Goal: Task Accomplishment & Management: Manage account settings

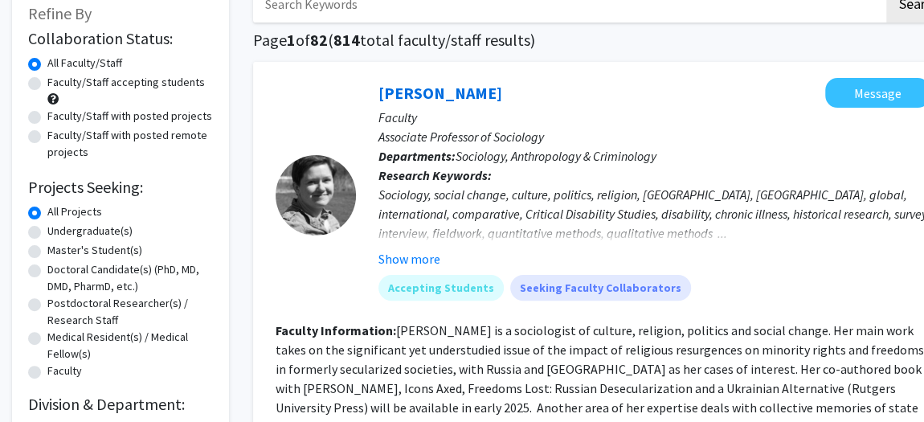
scroll to position [145, 0]
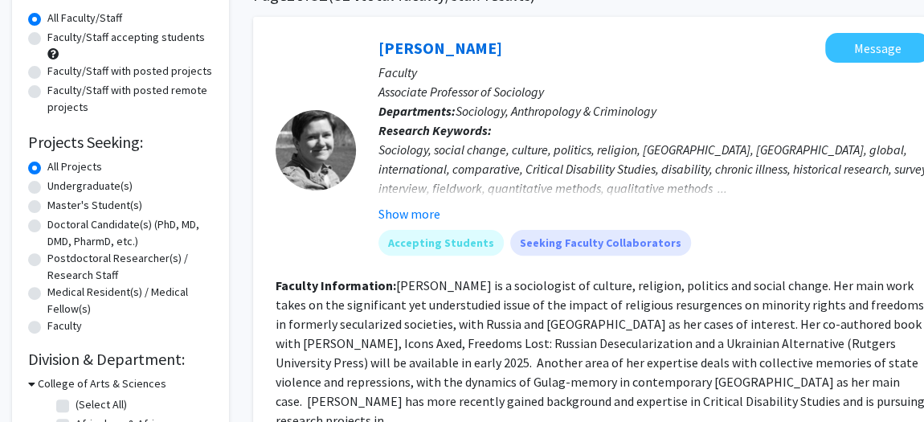
click at [120, 195] on label "Undergraduate(s)" at bounding box center [89, 186] width 85 height 17
click at [58, 188] on input "Undergraduate(s)" at bounding box center [52, 183] width 10 height 10
radio input "true"
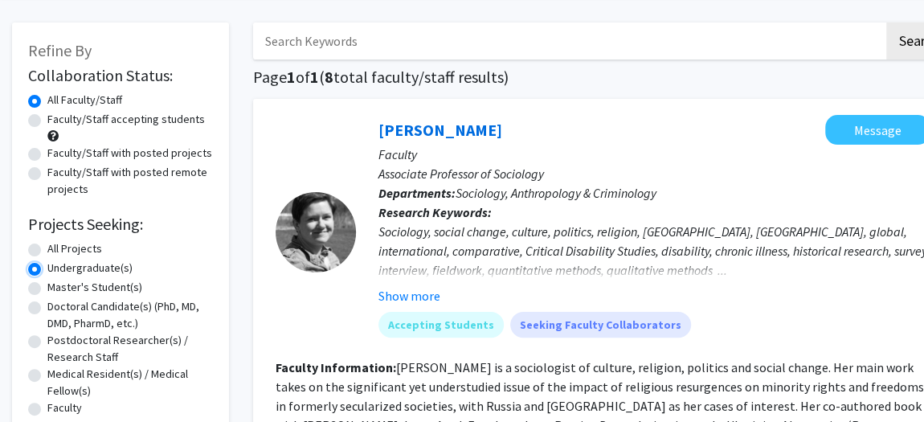
scroll to position [145, 0]
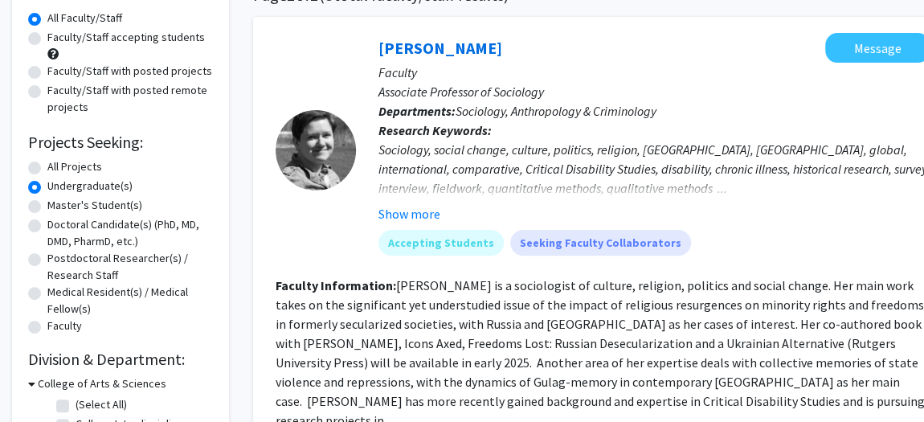
click at [47, 175] on label "All Projects" at bounding box center [74, 166] width 55 height 17
click at [47, 169] on input "All Projects" at bounding box center [52, 163] width 10 height 10
radio input "true"
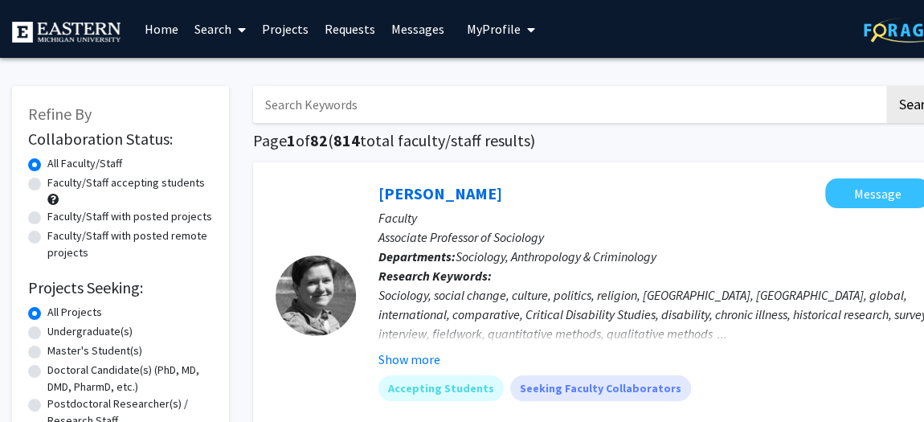
click at [346, 106] on input "Search Keywords" at bounding box center [568, 104] width 631 height 37
click at [479, 34] on span "My Profile" at bounding box center [494, 29] width 54 height 16
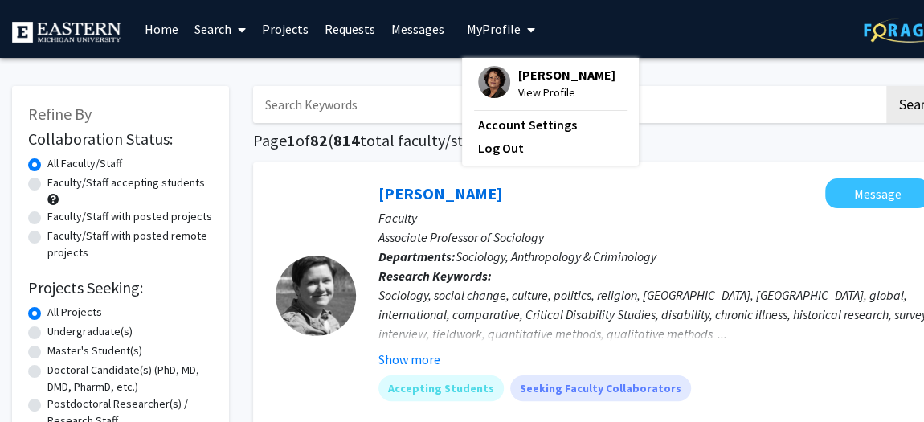
click at [538, 82] on span "[PERSON_NAME]" at bounding box center [566, 75] width 97 height 18
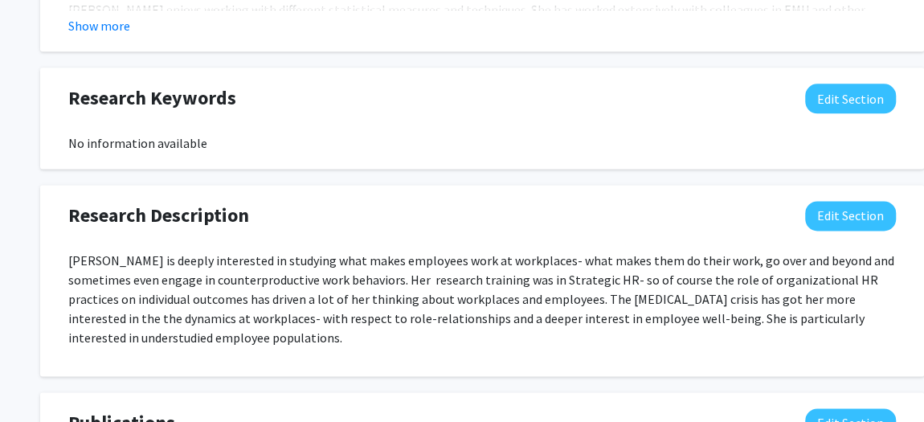
scroll to position [971, 0]
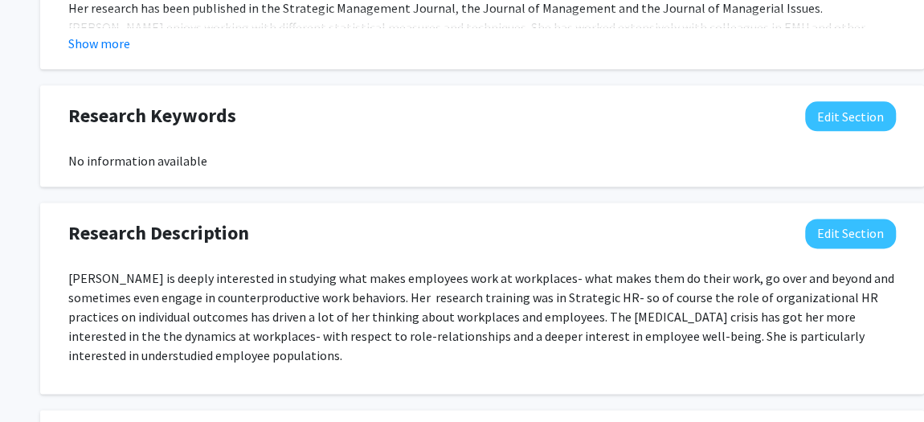
click at [115, 53] on button "Show more" at bounding box center [99, 43] width 62 height 19
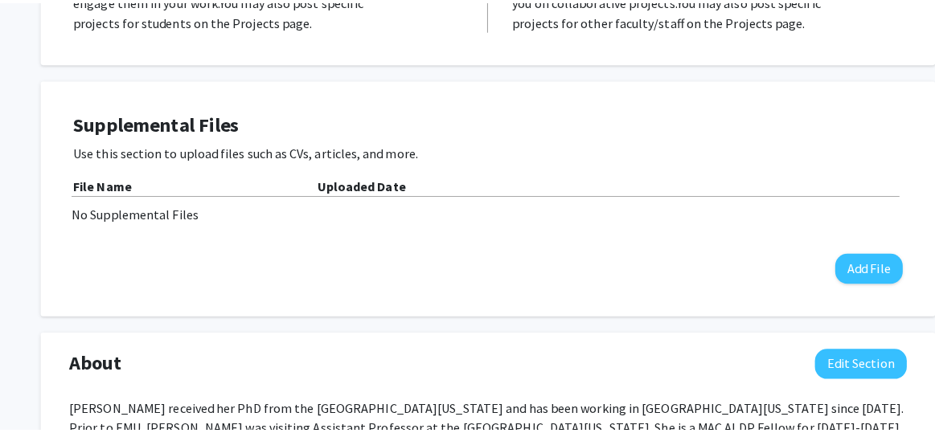
scroll to position [387, 0]
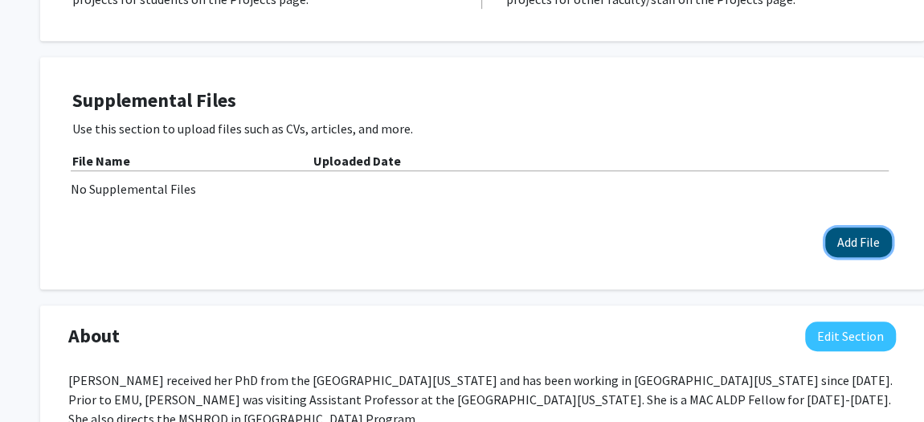
click at [885, 257] on button "Add File" at bounding box center [859, 242] width 67 height 30
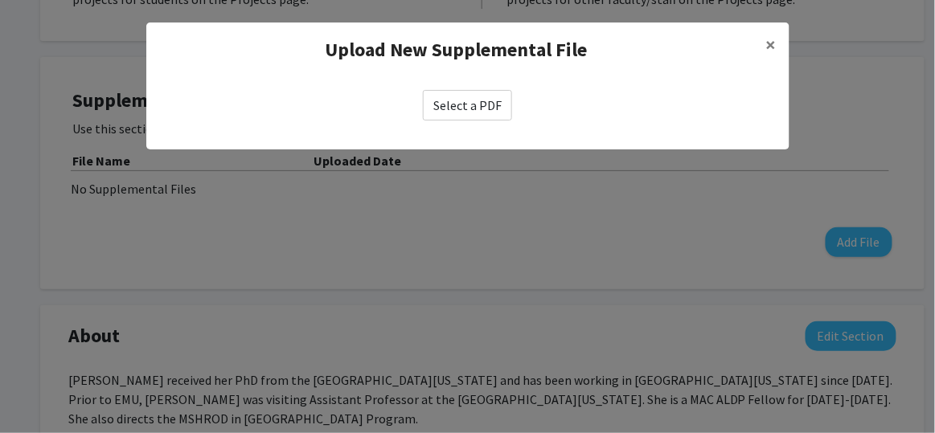
click at [451, 121] on label "Select a PDF" at bounding box center [467, 105] width 89 height 31
click at [0, 0] on input "Select a PDF" at bounding box center [0, 0] width 0 height 0
click at [464, 121] on label "Select a PDF" at bounding box center [467, 105] width 89 height 31
click at [0, 0] on input "Select a PDF" at bounding box center [0, 0] width 0 height 0
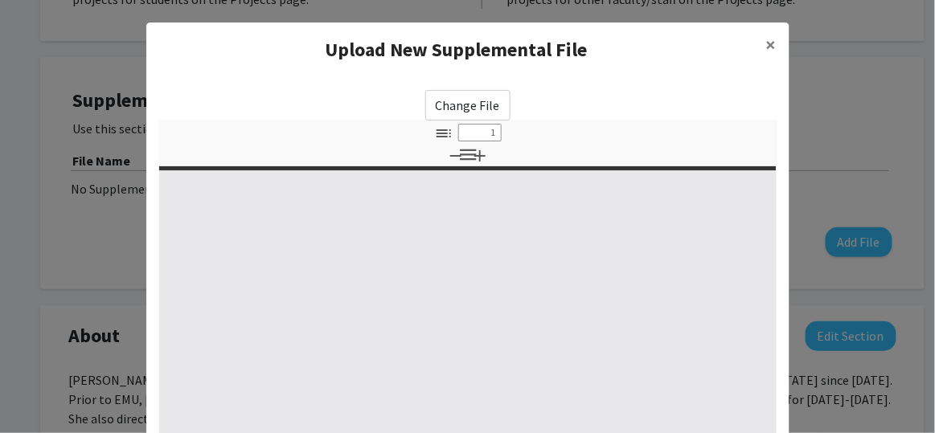
type input "0"
select select "custom"
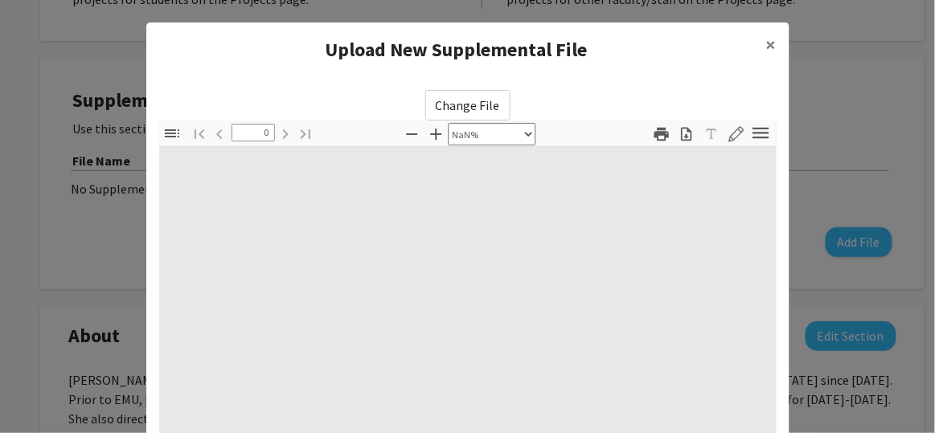
type input "1"
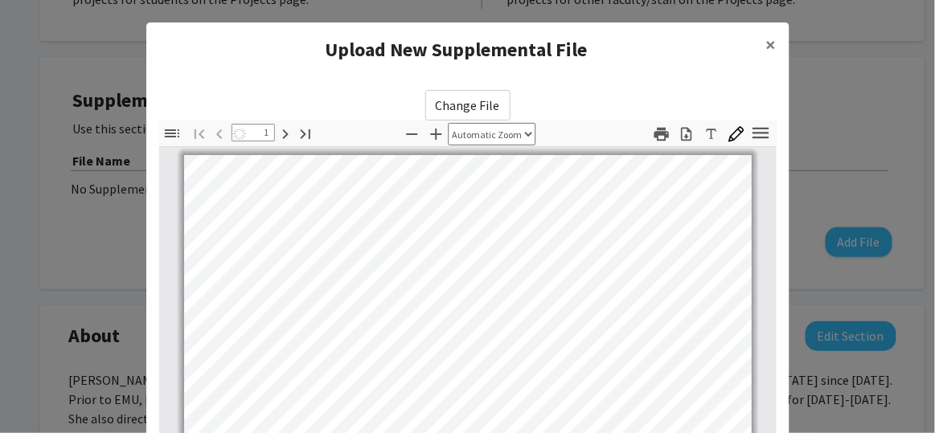
select select "auto"
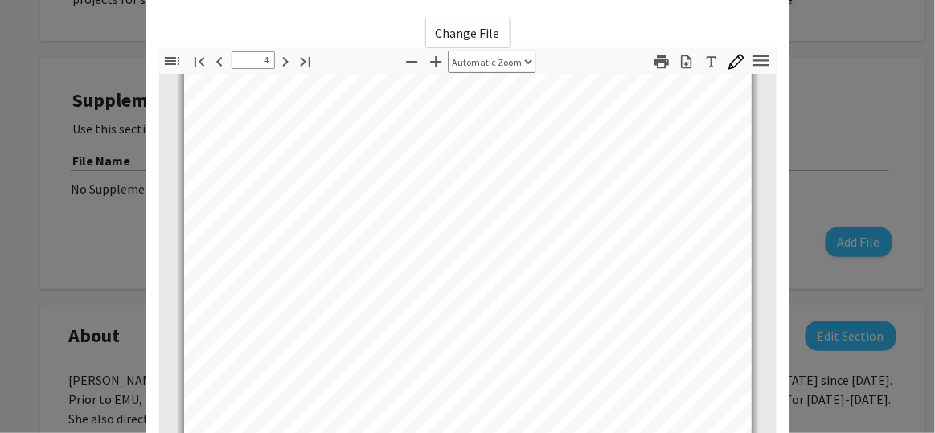
scroll to position [2777, 0]
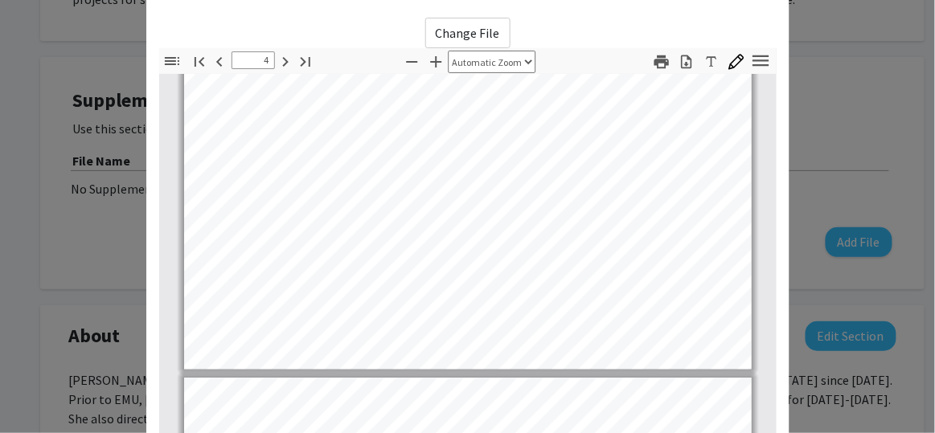
type input "5"
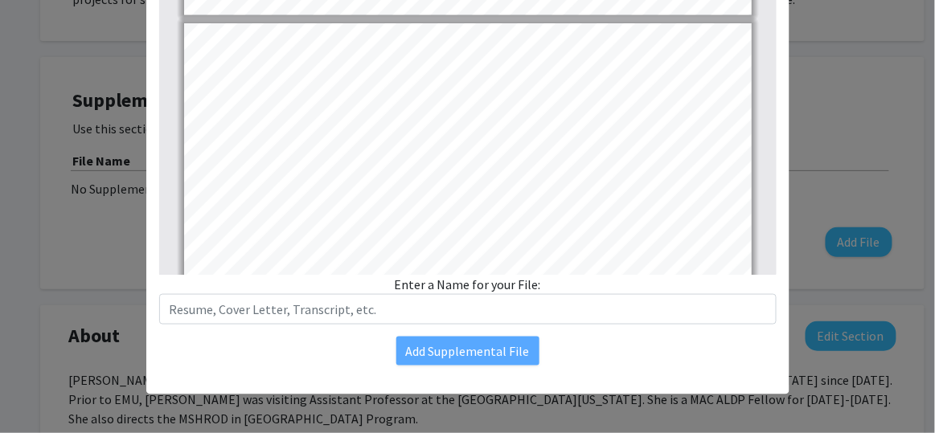
scroll to position [384, 0]
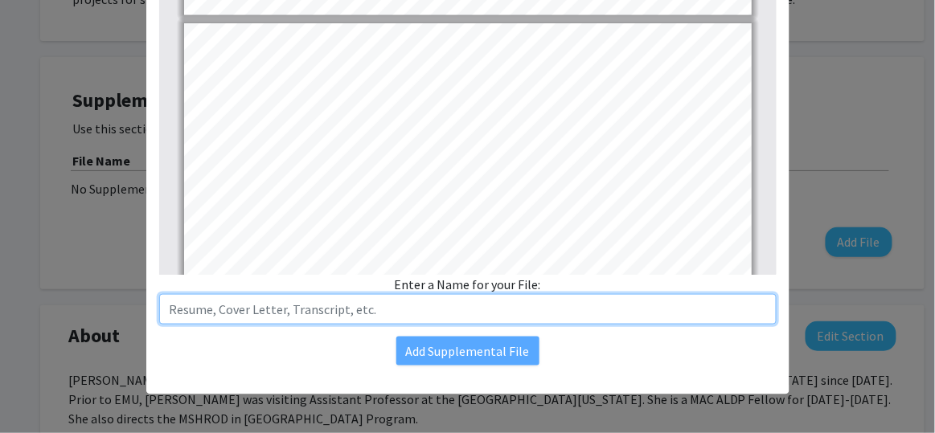
click at [373, 294] on input "text" at bounding box center [467, 309] width 617 height 31
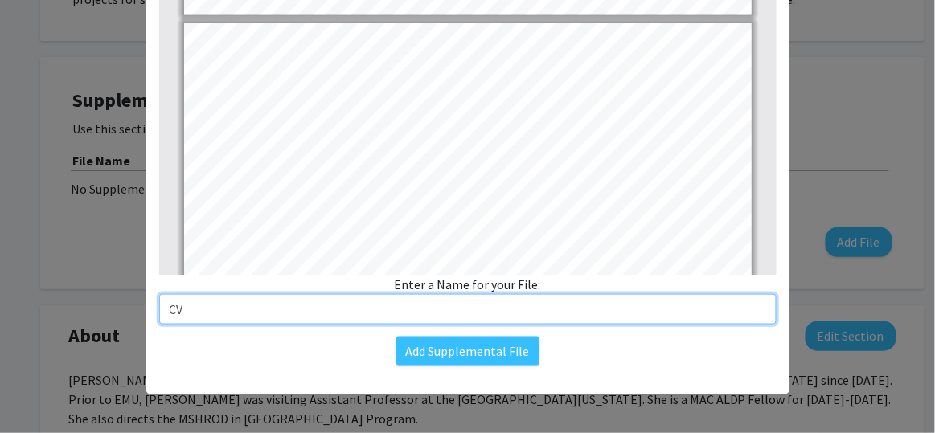
type input "C"
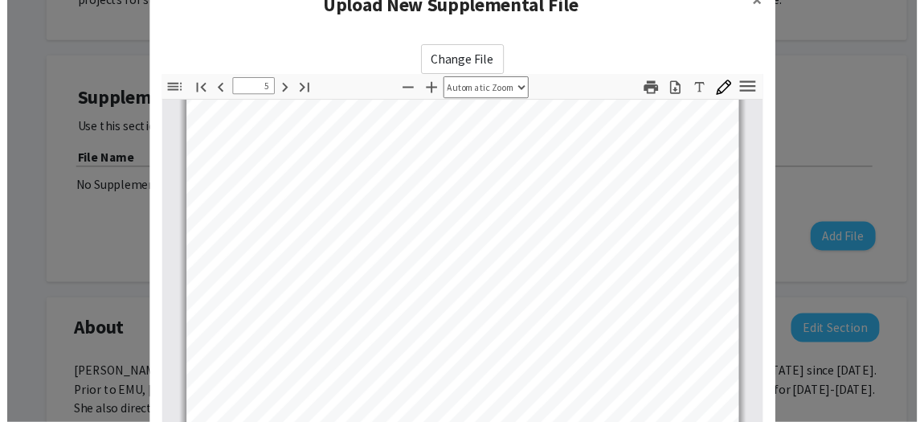
scroll to position [0, 0]
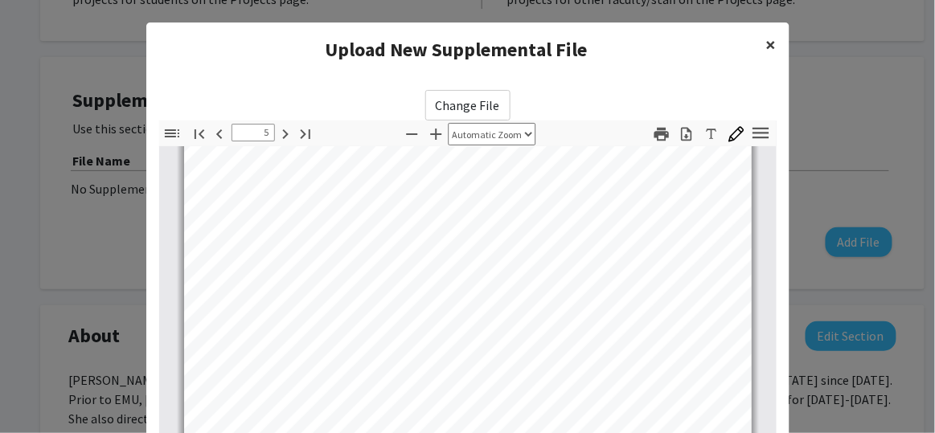
type input "[PERSON_NAME] CV"
click at [768, 62] on button "×" at bounding box center [771, 45] width 36 height 45
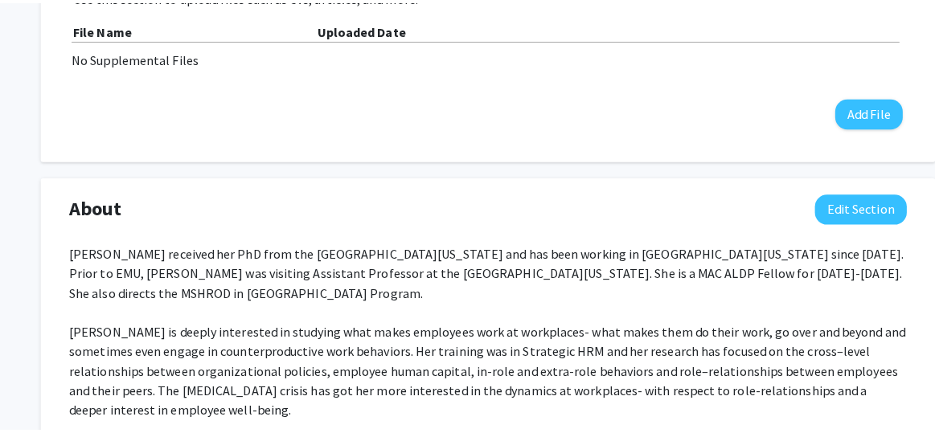
scroll to position [533, 0]
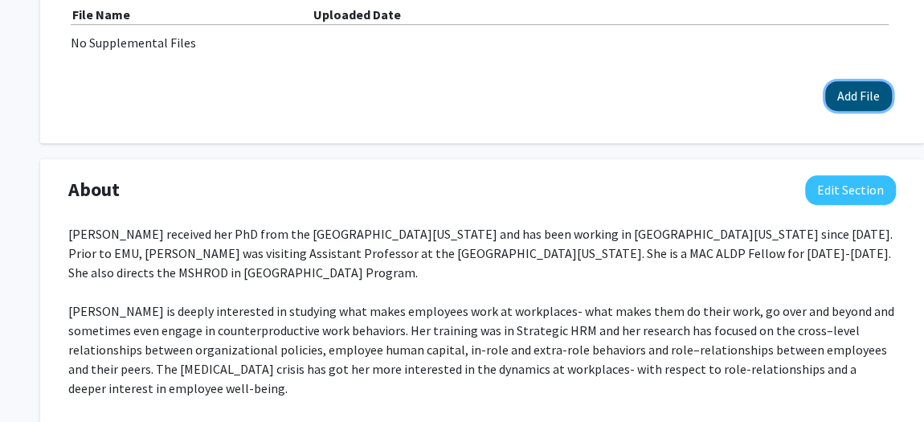
click at [852, 111] on button "Add File" at bounding box center [859, 96] width 67 height 30
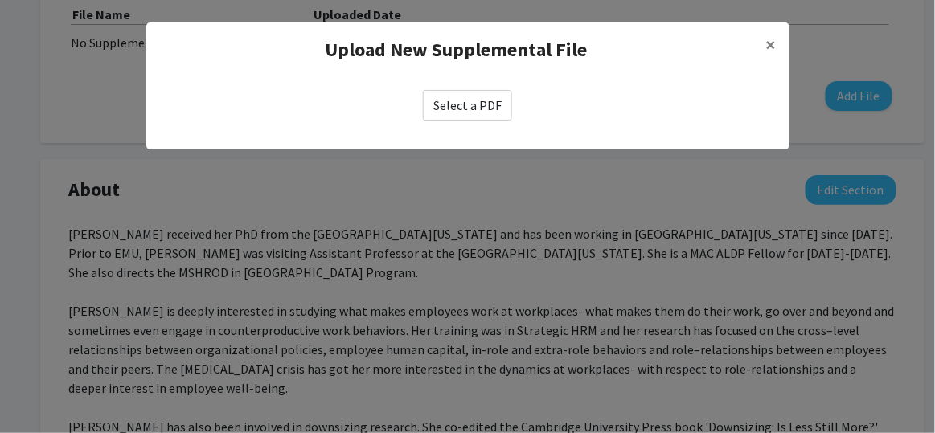
click at [463, 121] on label "Select a PDF" at bounding box center [467, 105] width 89 height 31
click at [0, 0] on input "Select a PDF" at bounding box center [0, 0] width 0 height 0
select select "custom"
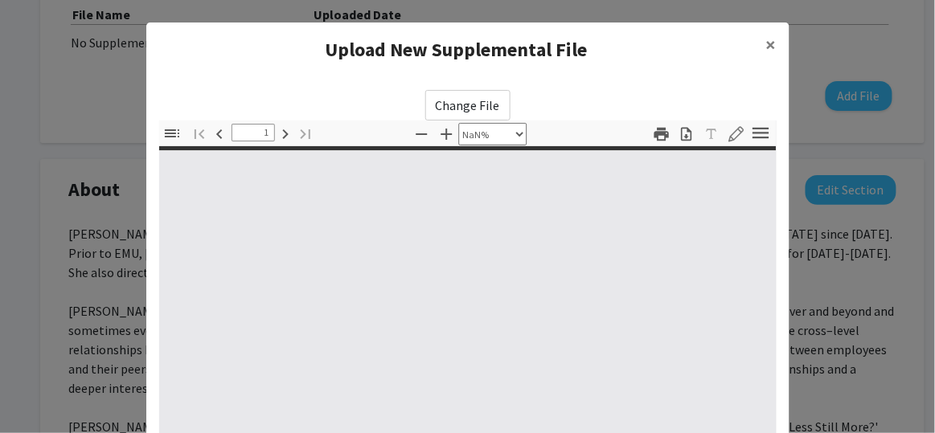
type input "0"
select select "custom"
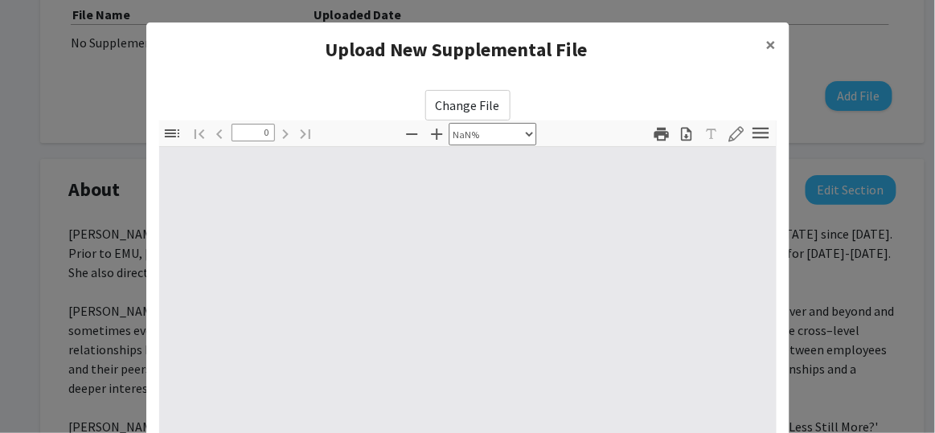
type input "1"
select select "auto"
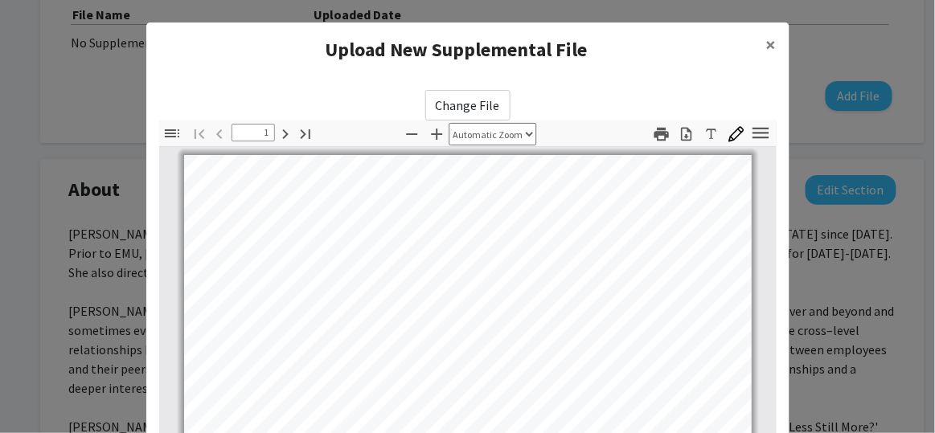
scroll to position [1, 0]
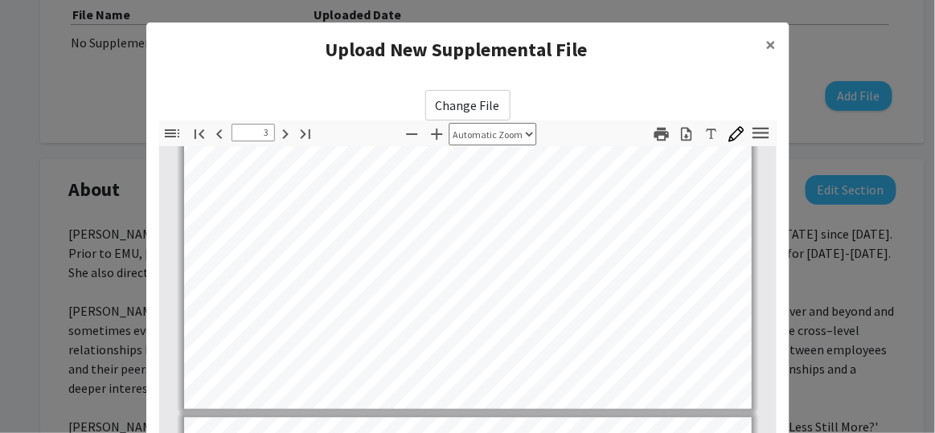
type input "4"
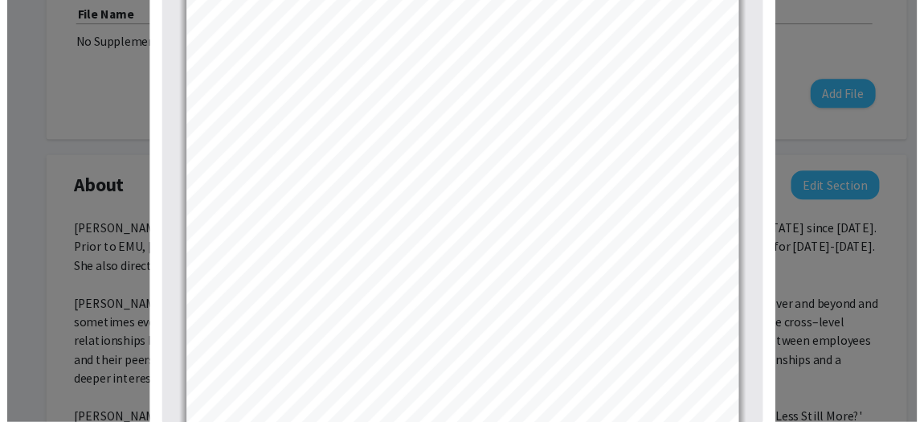
scroll to position [384, 0]
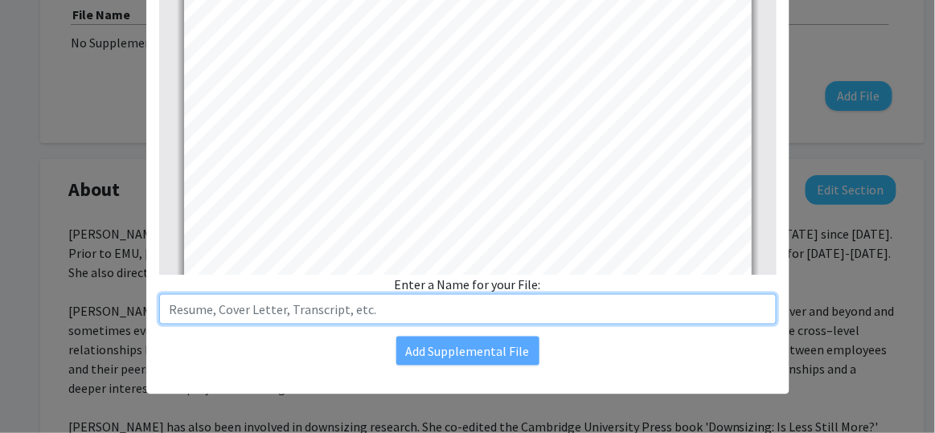
click at [350, 294] on input "text" at bounding box center [467, 309] width 617 height 31
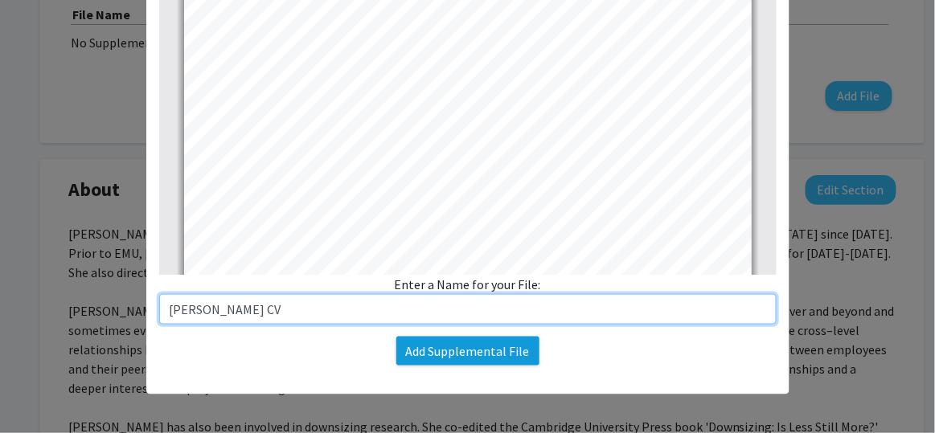
type input "[PERSON_NAME] CV"
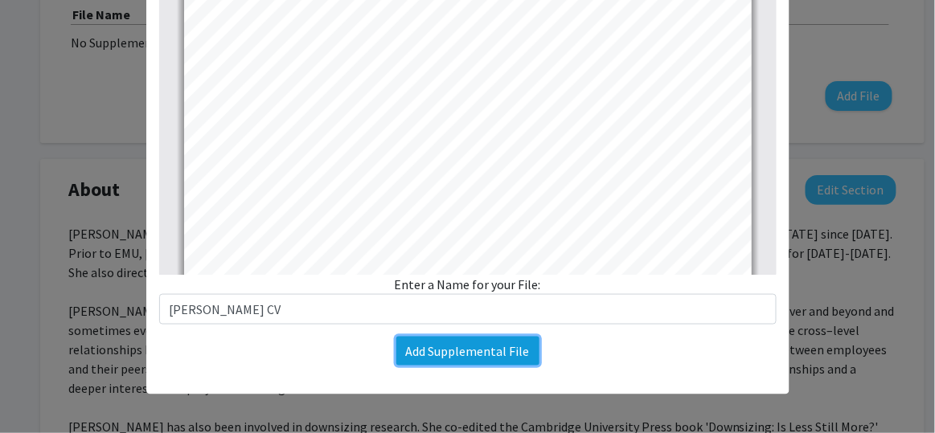
click at [410, 340] on button "Add Supplemental File" at bounding box center [467, 351] width 143 height 29
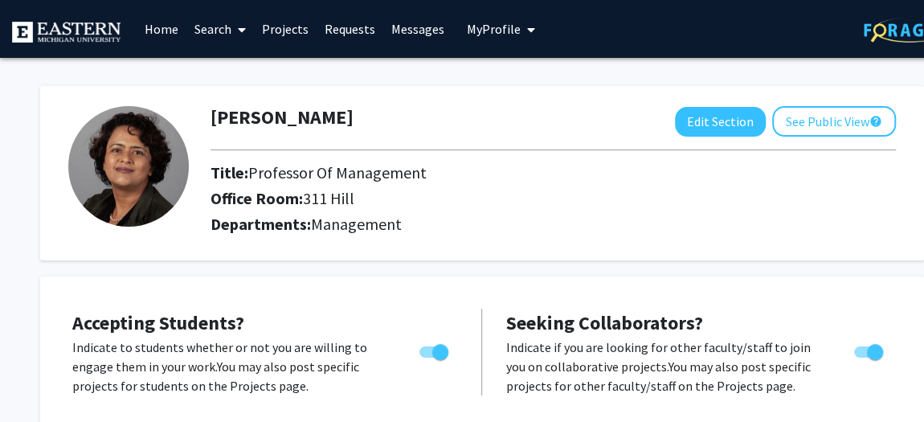
scroll to position [0, 0]
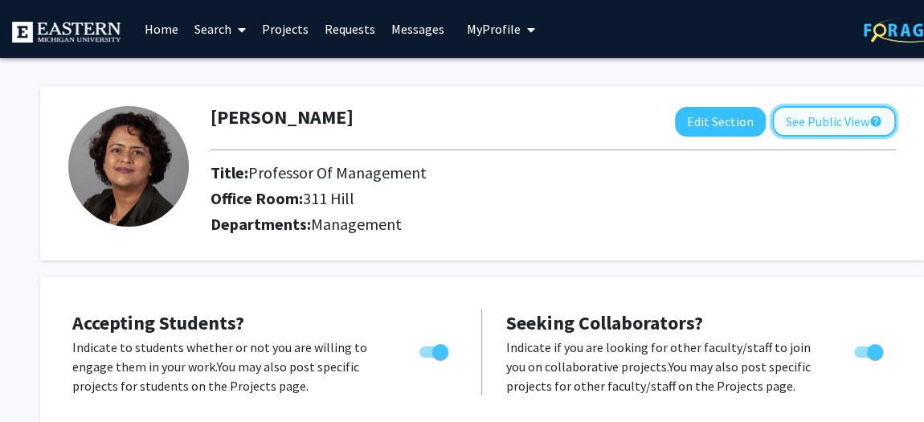
click at [809, 131] on button "See Public View help" at bounding box center [835, 121] width 124 height 31
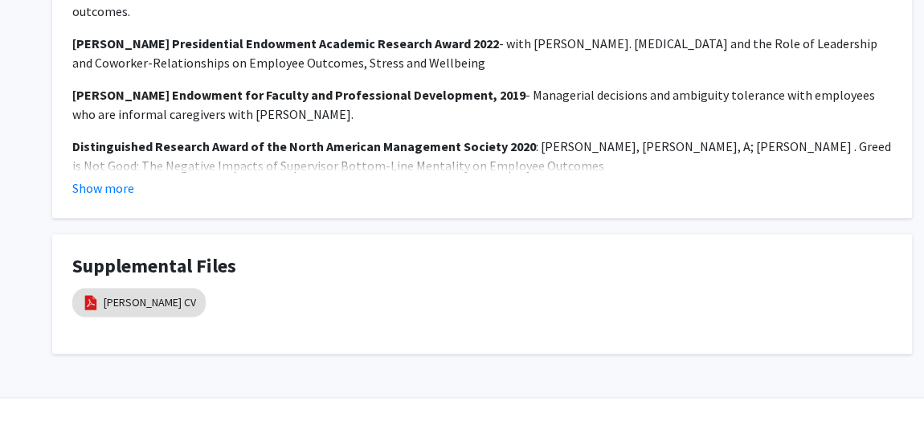
scroll to position [1334, 0]
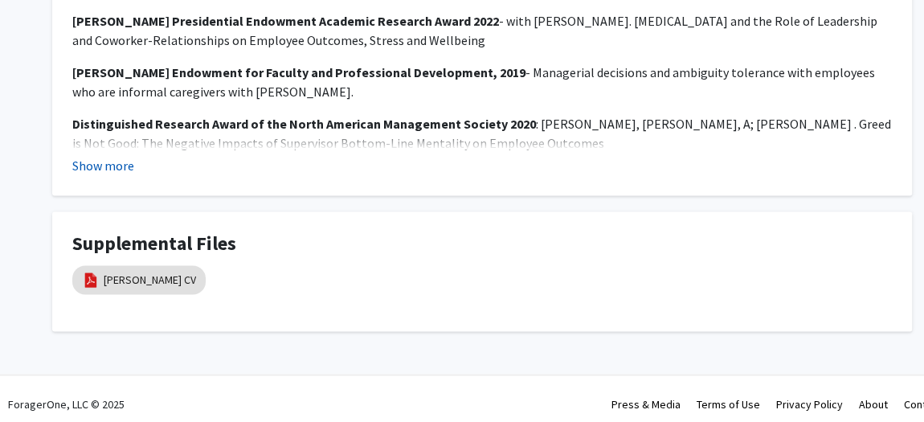
click at [96, 175] on button "Show more" at bounding box center [103, 165] width 62 height 19
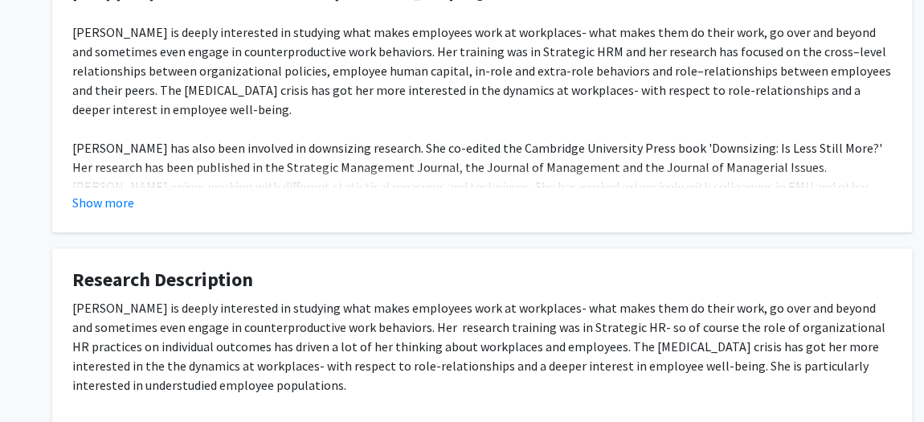
scroll to position [311, 0]
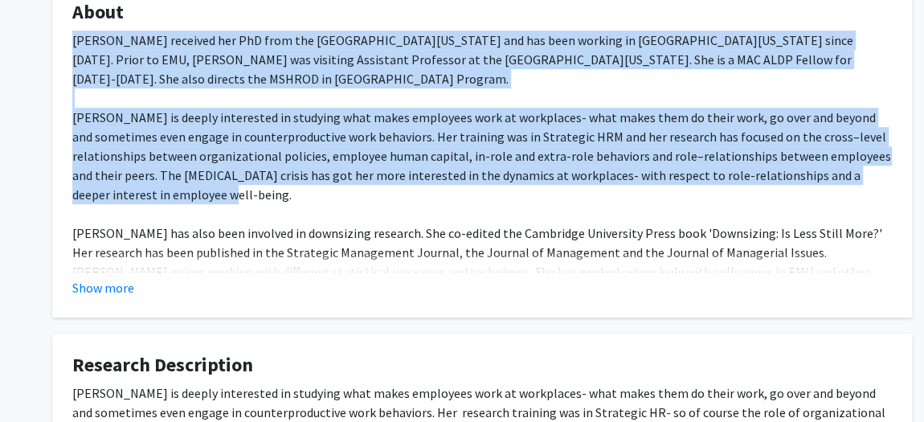
drag, startPoint x: 72, startPoint y: 81, endPoint x: 109, endPoint y: 302, distance: 224.0
click at [109, 302] on div "[PERSON_NAME] received her PhD from the [GEOGRAPHIC_DATA][US_STATE] and has bee…" at bounding box center [482, 214] width 820 height 367
click at [113, 297] on button "Show more" at bounding box center [103, 287] width 62 height 19
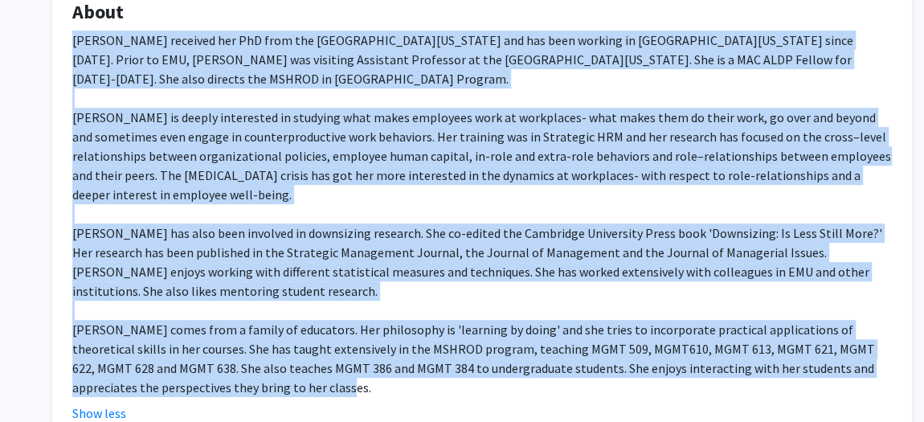
drag, startPoint x: 154, startPoint y: 223, endPoint x: 75, endPoint y: 84, distance: 159.1
click at [75, 84] on div "[PERSON_NAME] received her PhD from the [GEOGRAPHIC_DATA][US_STATE] and has bee…" at bounding box center [482, 214] width 820 height 367
copy div "Loremipsu Dolors ametcons adi ElI sedd eiu Temporinci ut Labor et Doloremag ali…"
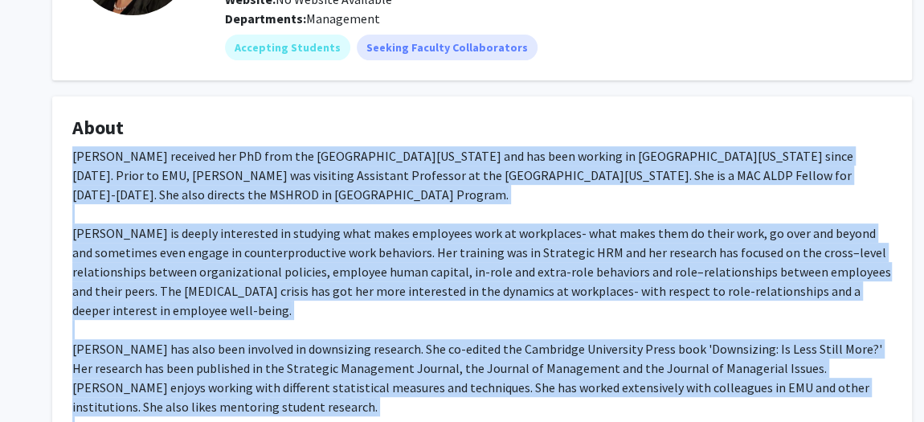
scroll to position [92, 0]
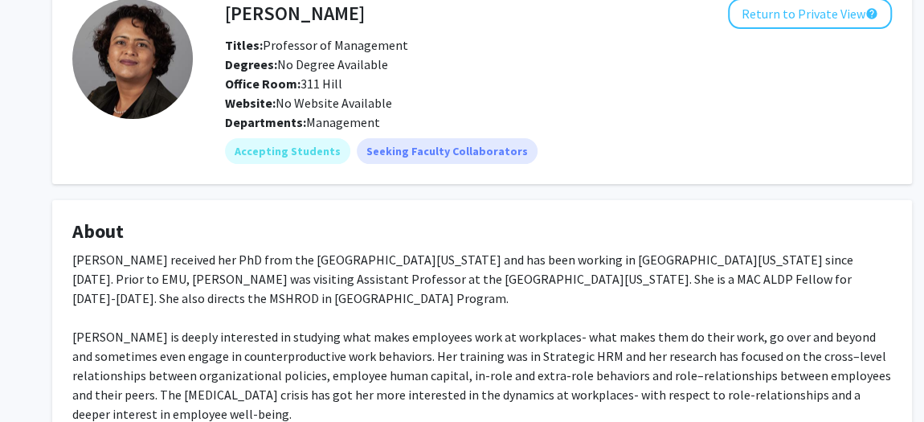
click at [821, 244] on h4 "About" at bounding box center [482, 231] width 820 height 23
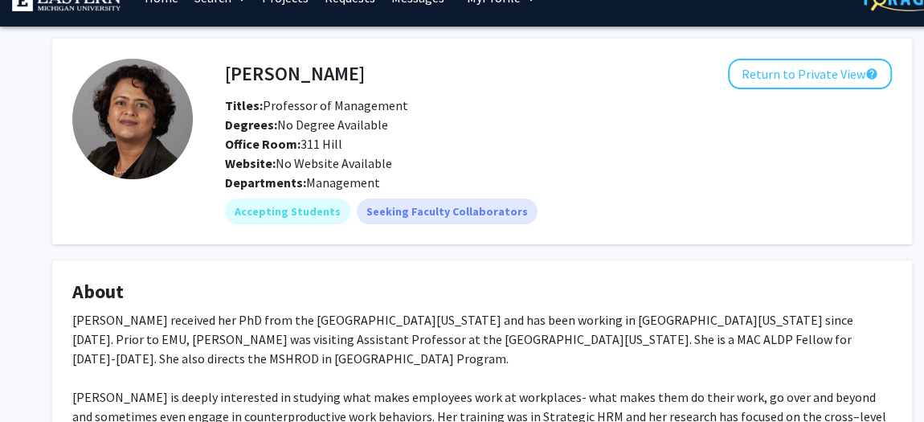
scroll to position [0, 0]
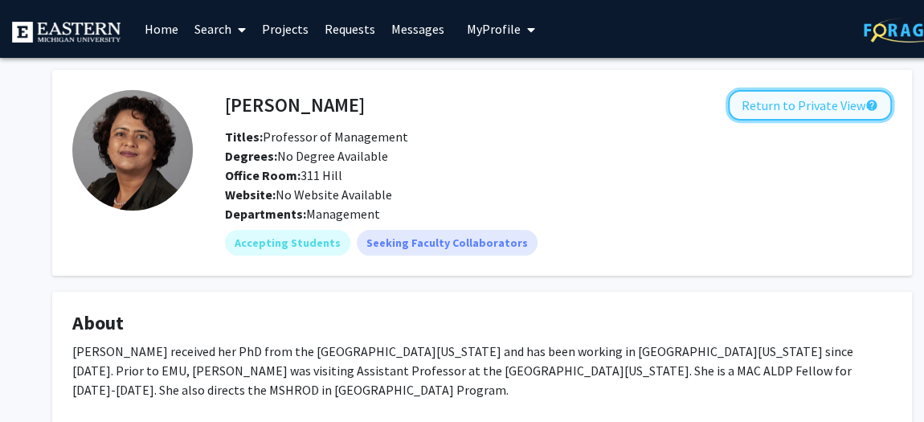
click at [755, 112] on button "Return to Private View help" at bounding box center [810, 105] width 164 height 31
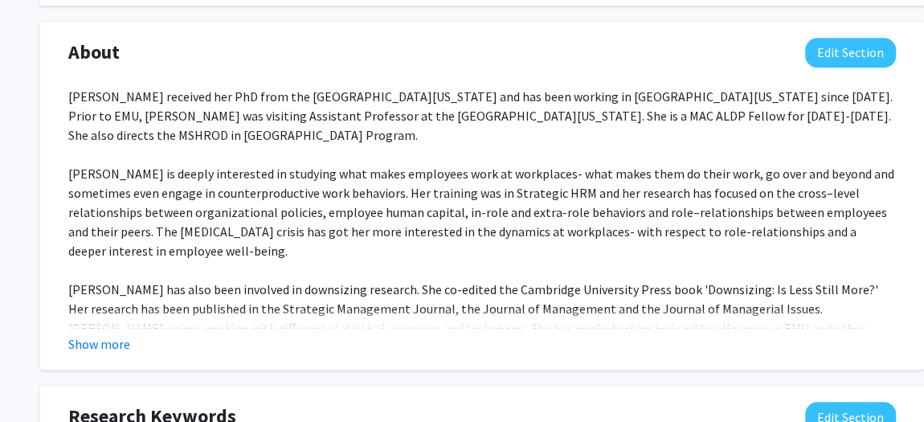
scroll to position [803, 0]
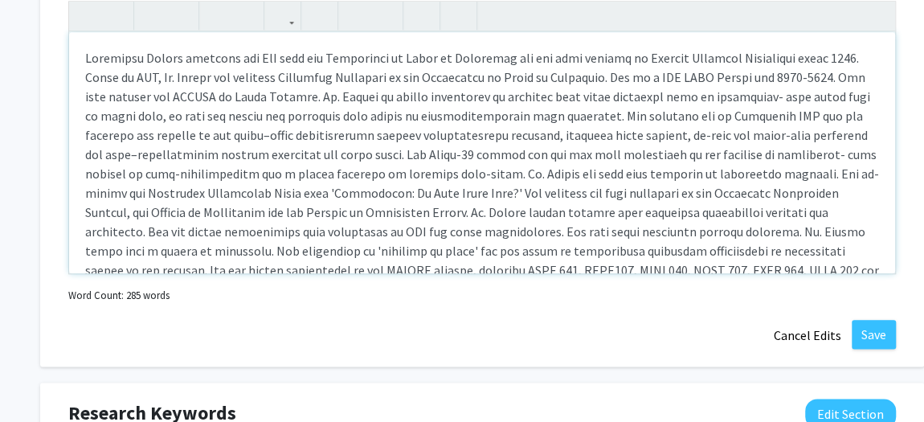
click at [88, 195] on div "Note to users with screen readers: Please deactivate our accessibility plugin f…" at bounding box center [482, 152] width 826 height 241
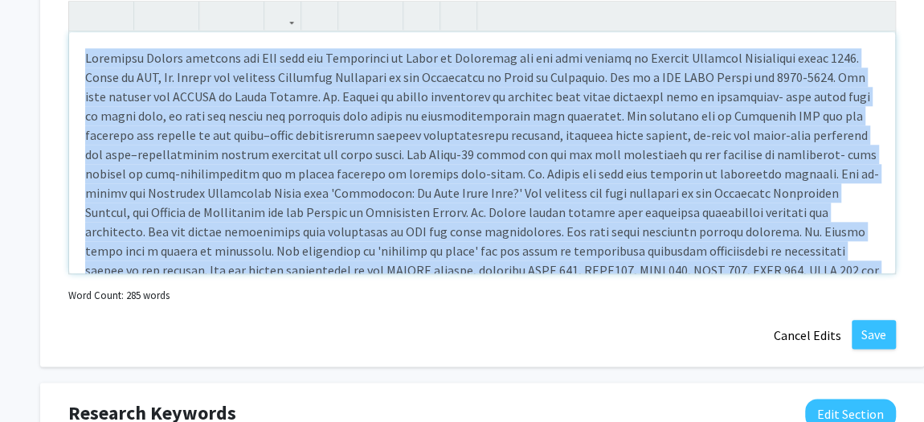
paste div "Note to users with screen readers: Please deactivate our accessibility plugin f…"
type textarea "<p>[PERSON_NAME] is a professor at [GEOGRAPHIC_DATA][US_STATE], where she's wor…"
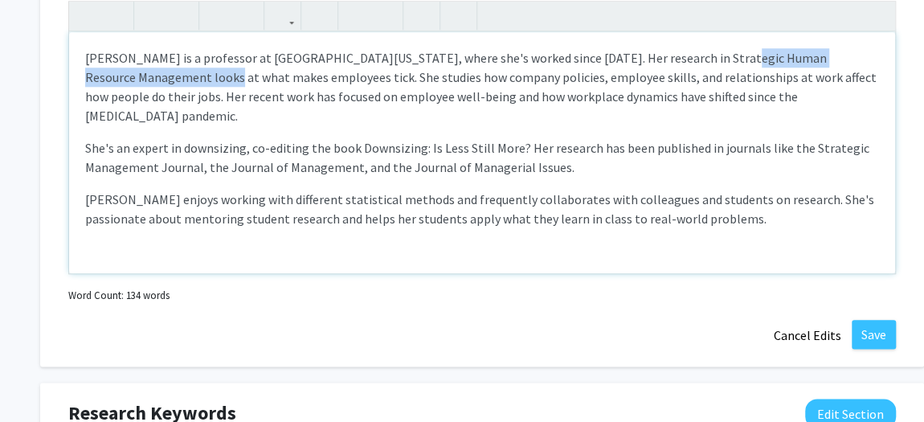
drag, startPoint x: 87, startPoint y: 225, endPoint x: 360, endPoint y: 220, distance: 273.4
click at [360, 220] on div "[PERSON_NAME] is a professor at [GEOGRAPHIC_DATA][US_STATE], where she's worked…" at bounding box center [482, 152] width 826 height 241
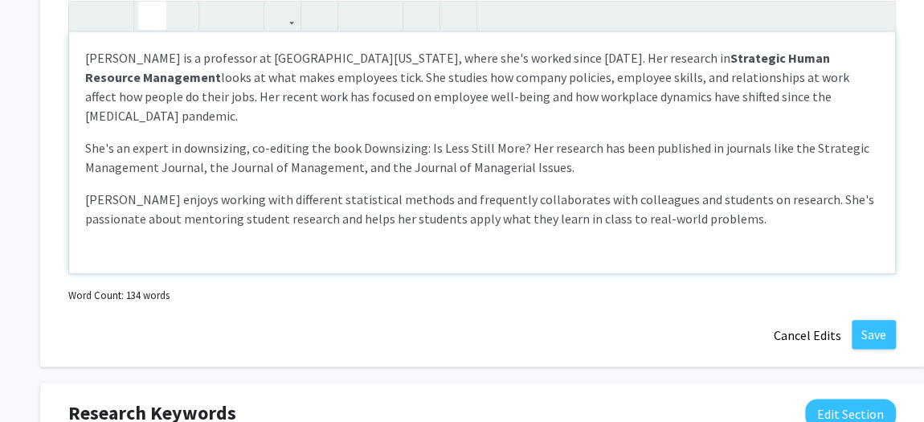
click at [159, 29] on icon "button" at bounding box center [152, 15] width 14 height 27
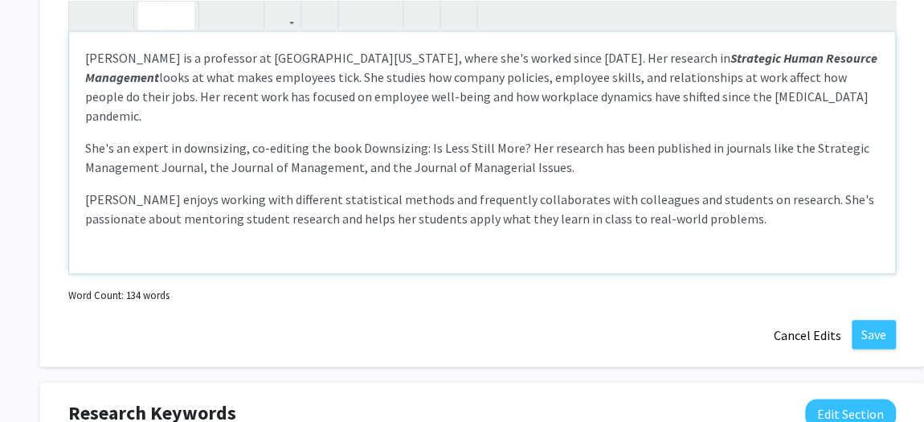
click at [180, 29] on icon "button" at bounding box center [181, 15] width 14 height 27
click at [514, 125] on p "[PERSON_NAME] is a professor at [GEOGRAPHIC_DATA][US_STATE], where she's worked…" at bounding box center [482, 86] width 794 height 77
click at [164, 177] on p "She's an expert in downsizing, co-editing the book Downsizing: Is Less Still Mo…" at bounding box center [482, 157] width 794 height 39
drag, startPoint x: 116, startPoint y: 312, endPoint x: 195, endPoint y: 305, distance: 79.9
click at [195, 177] on p "She's an expert in downsizing, co-editing the book Downsizing: Is Less Still Mo…" at bounding box center [482, 157] width 794 height 39
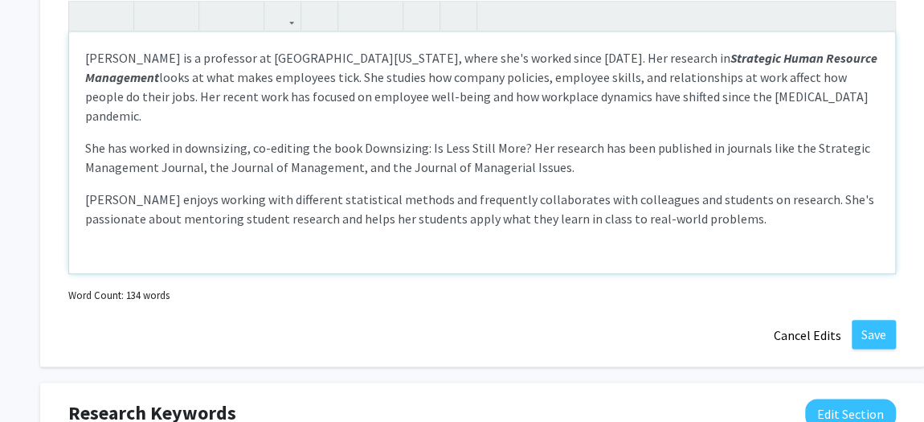
click at [288, 177] on p "She has worked in downsizing, co-editing the book Downsizing: Is Less Still Mor…" at bounding box center [482, 157] width 794 height 39
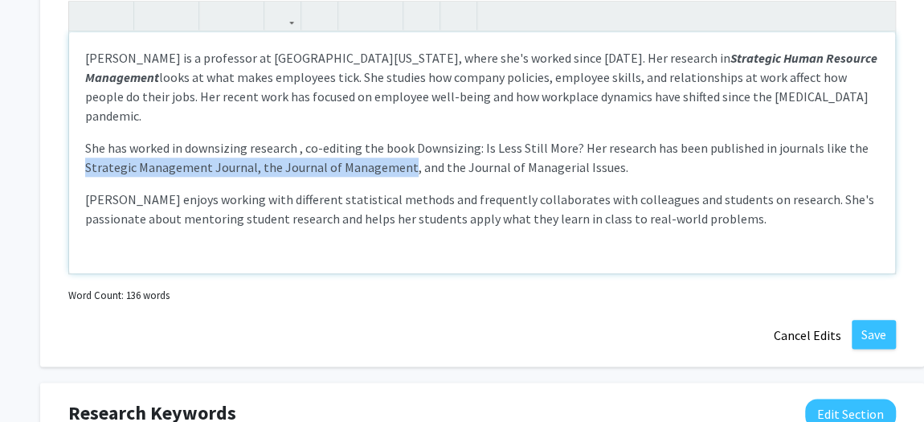
drag, startPoint x: 284, startPoint y: 336, endPoint x: 685, endPoint y: 341, distance: 401.2
click at [685, 177] on p "She has worked in downsizing research , co-editing the book Downsizing: Is Less…" at bounding box center [482, 157] width 794 height 39
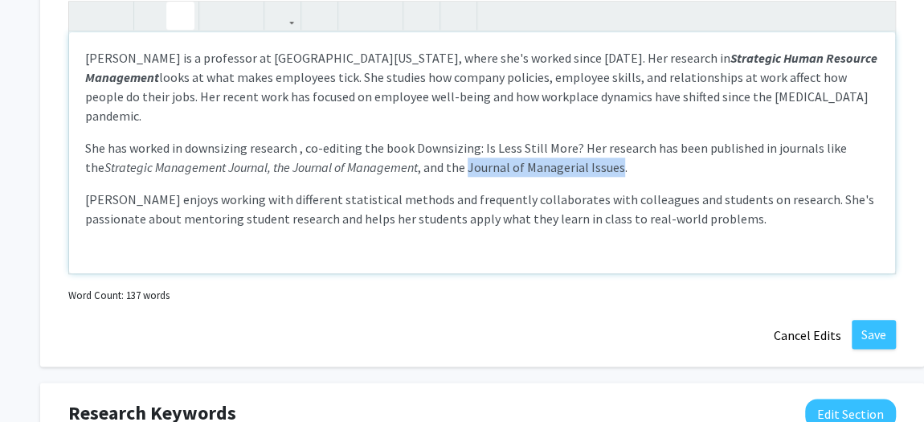
drag, startPoint x: 743, startPoint y: 335, endPoint x: 207, endPoint y: 361, distance: 536.8
click at [207, 177] on p "She has worked in downsizing research , co-editing the book Downsizing: Is Less…" at bounding box center [482, 157] width 794 height 39
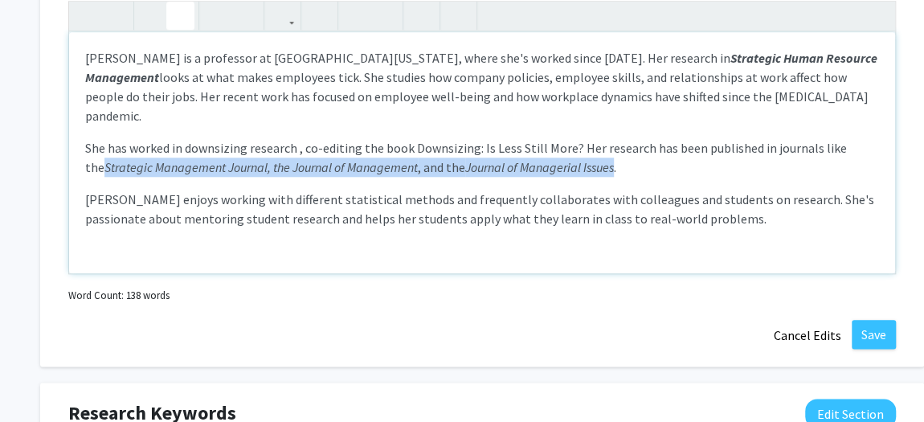
scroll to position [80, 0]
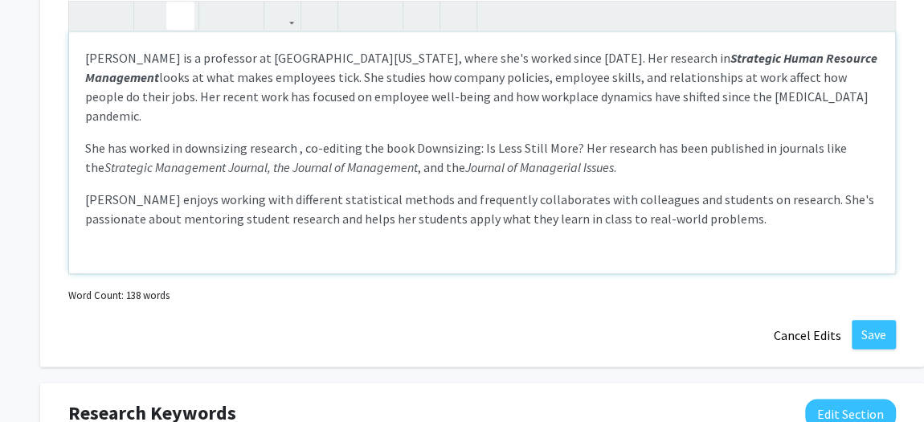
click at [503, 228] on p "[PERSON_NAME] enjoys working with different statistical methods and frequently …" at bounding box center [482, 209] width 794 height 39
type textarea "<p>[PERSON_NAME] is a professor at [GEOGRAPHIC_DATA][US_STATE], where she's wor…"
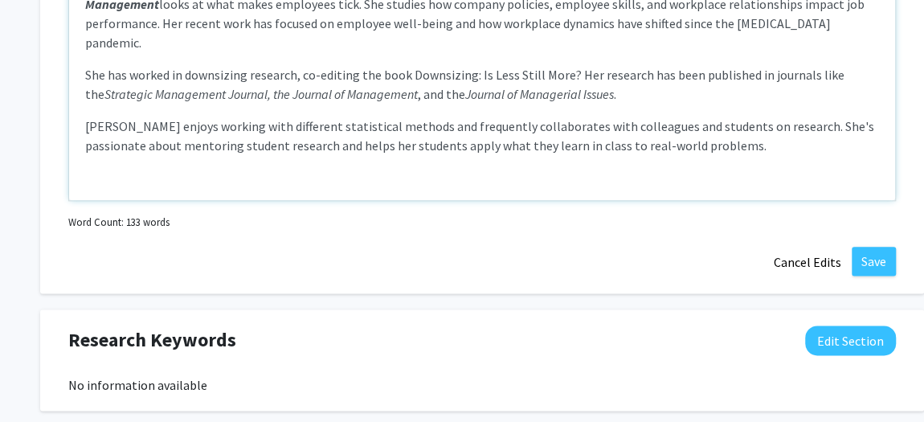
scroll to position [1169, 0]
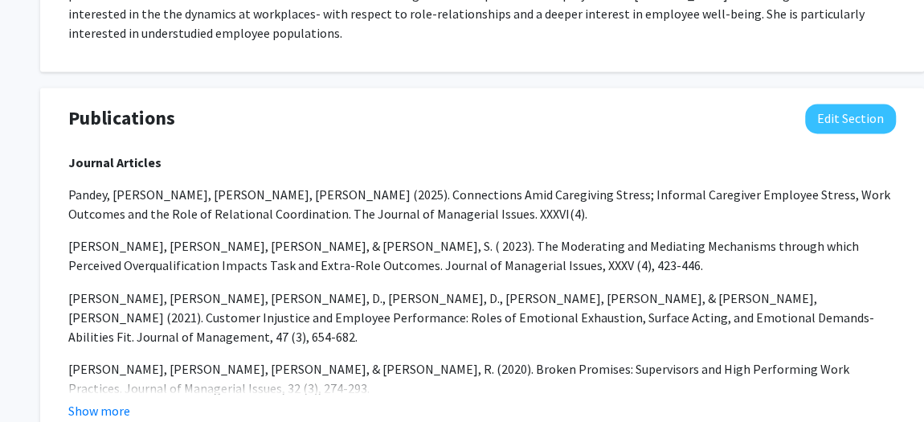
scroll to position [1383, 0]
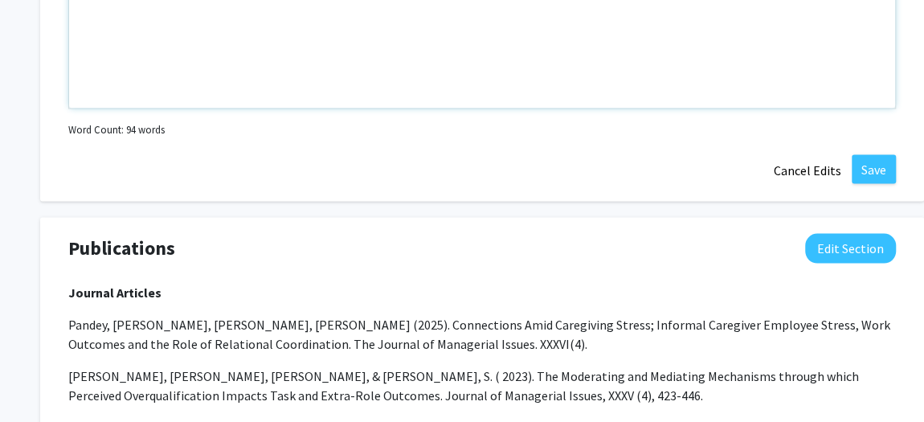
drag, startPoint x: 430, startPoint y: 276, endPoint x: 28, endPoint y: 145, distance: 422.5
copy p "[PERSON_NAME] is deeply interested in studying what makes employees work at wor…"
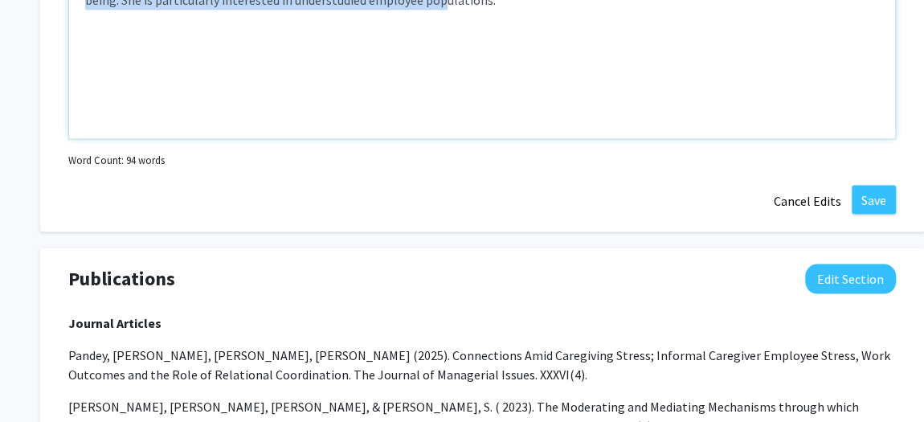
scroll to position [1530, 0]
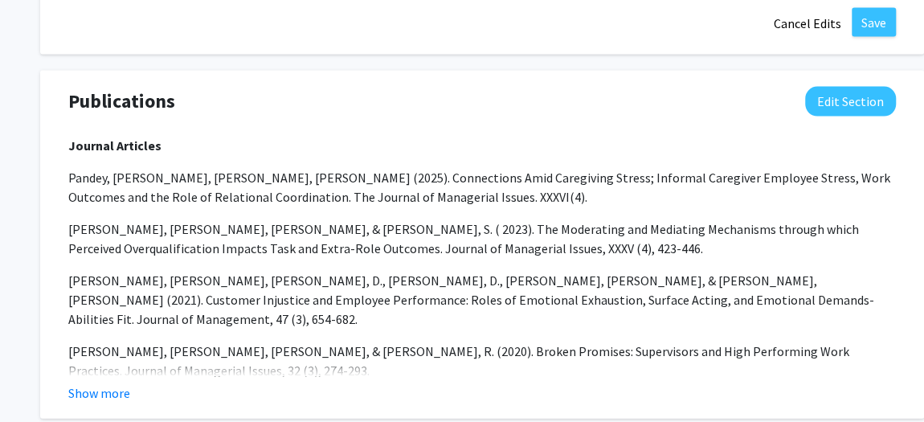
paste div "Note to users with screen readers: Please deactivate our accessibility plugin f…"
type textarea "<p>[PERSON_NAME] research focuses on what motivates employee behavior. She uses…"
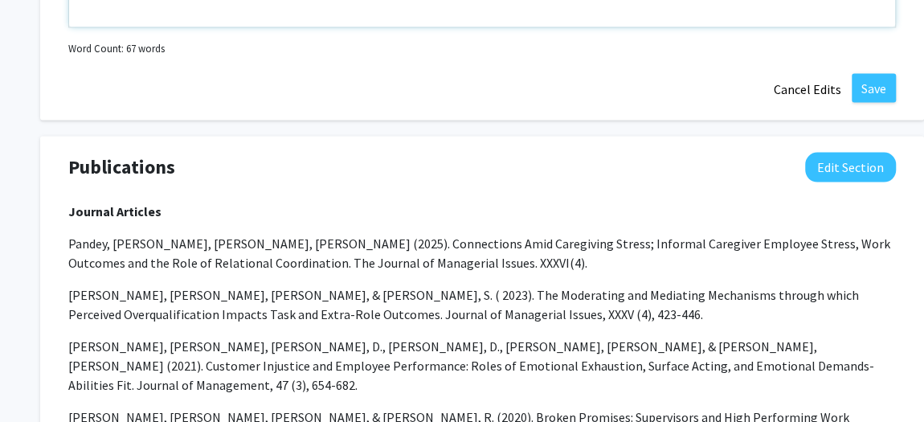
scroll to position [1432, 0]
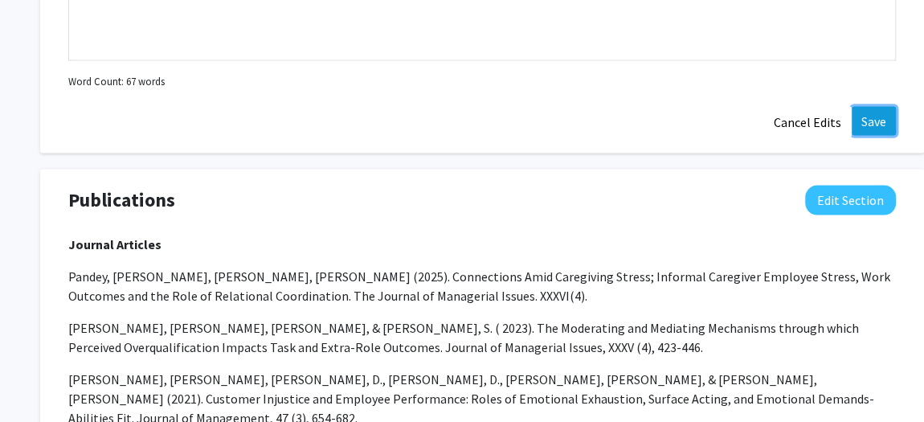
click at [859, 135] on button "Save" at bounding box center [874, 120] width 44 height 29
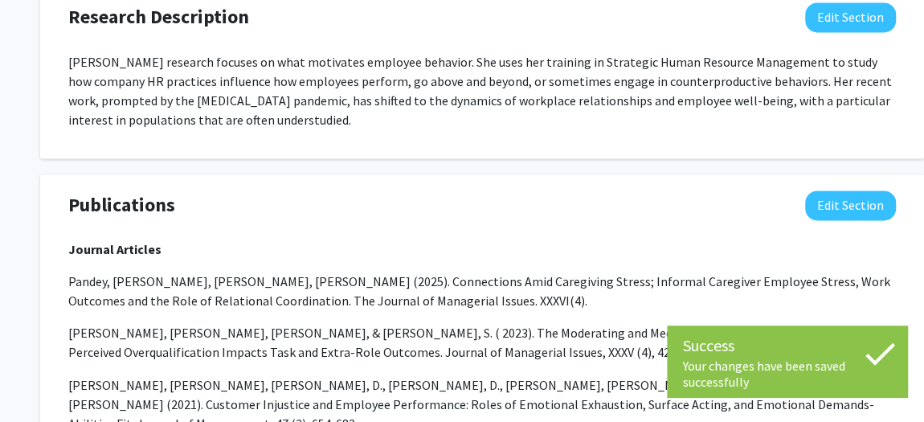
scroll to position [1066, 0]
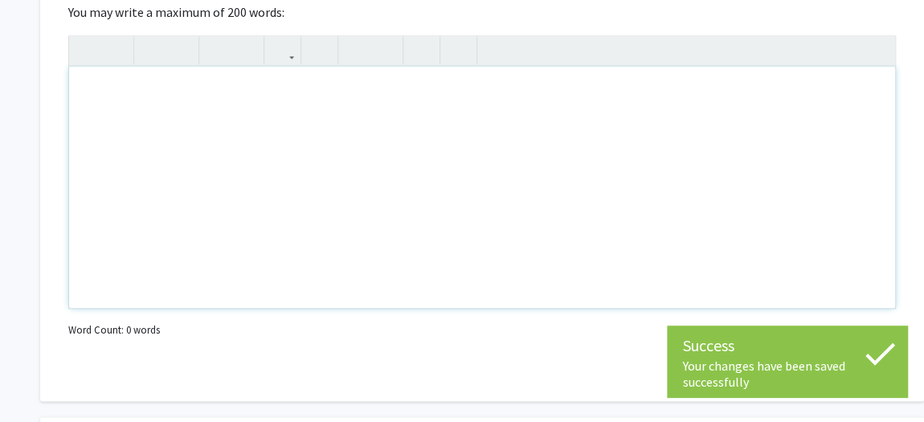
click at [111, 308] on div "Note to users with screen readers: Please deactivate our accessibility plugin f…" at bounding box center [482, 187] width 826 height 241
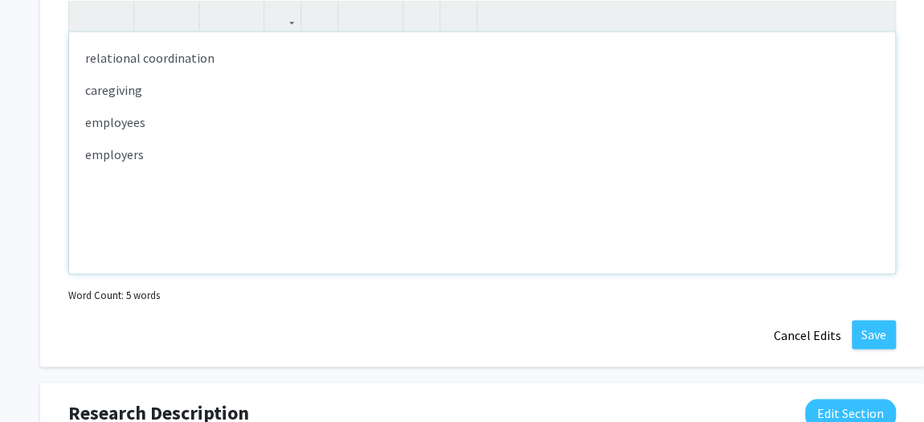
scroll to position [1141, 0]
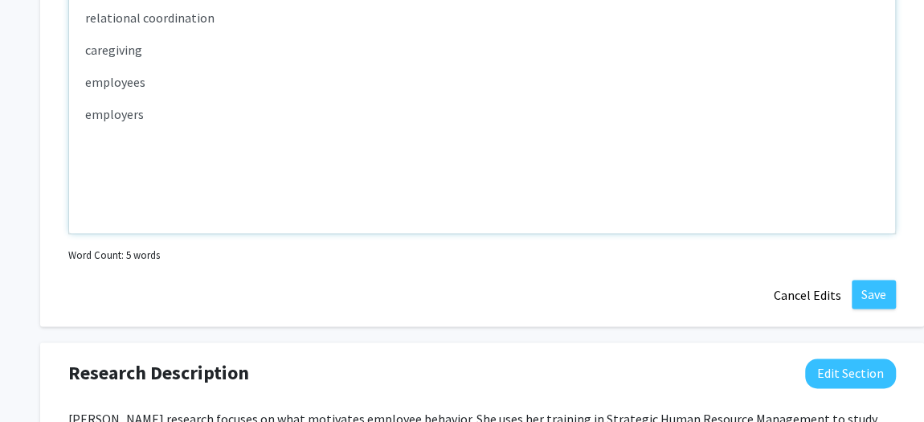
click at [85, 233] on div "relational coordination caregiving employees employers" at bounding box center [482, 112] width 826 height 241
click at [237, 59] on p "informal caregiving" at bounding box center [482, 49] width 794 height 19
click at [199, 124] on p "employers" at bounding box center [482, 114] width 794 height 19
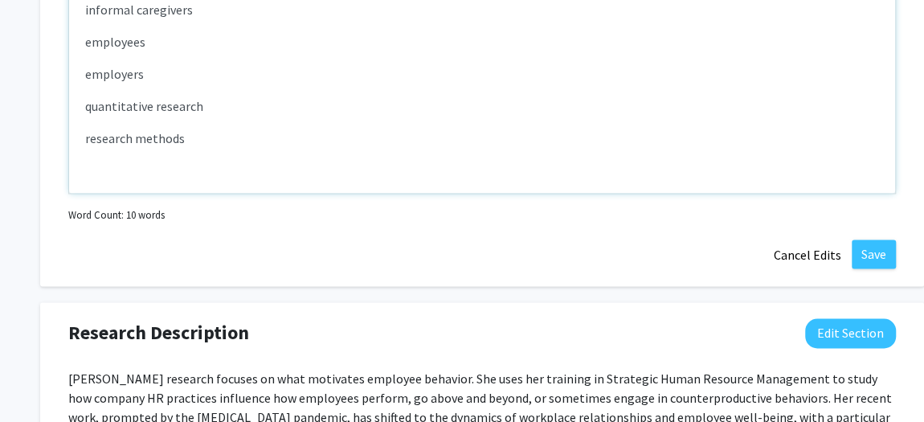
scroll to position [1183, 0]
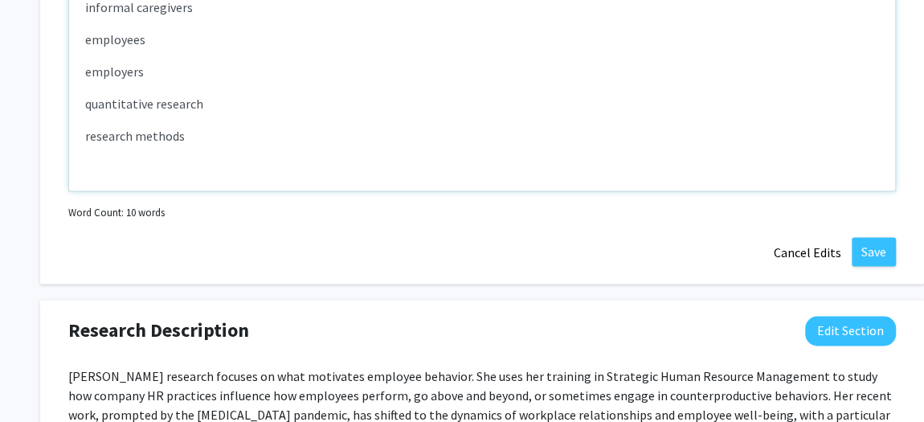
type textarea "<p>relational coordination</p><p>informal caregivers</p><p>employees</p><p>empl…"
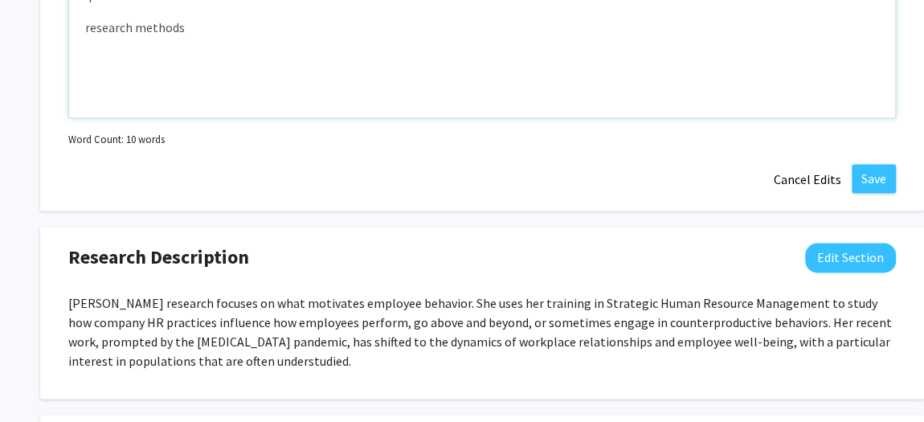
scroll to position [1548, 0]
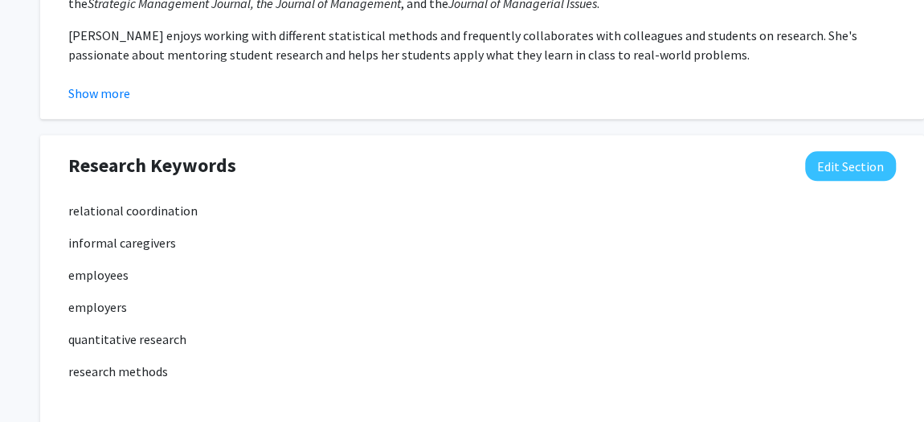
scroll to position [949, 0]
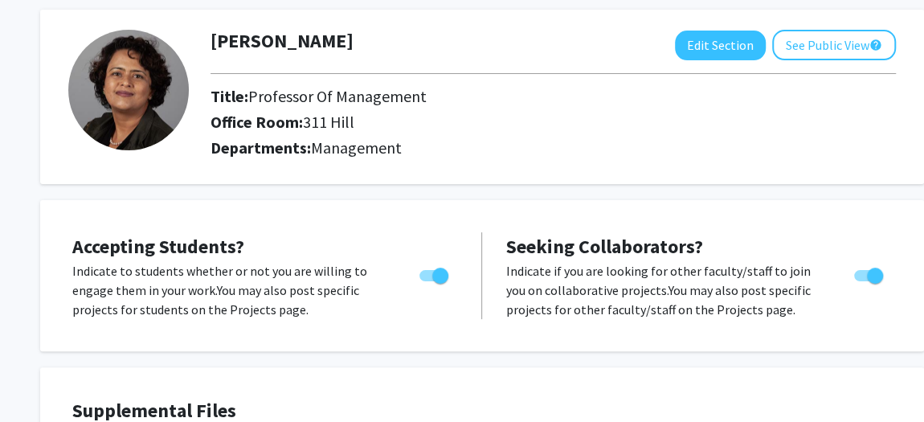
scroll to position [0, 0]
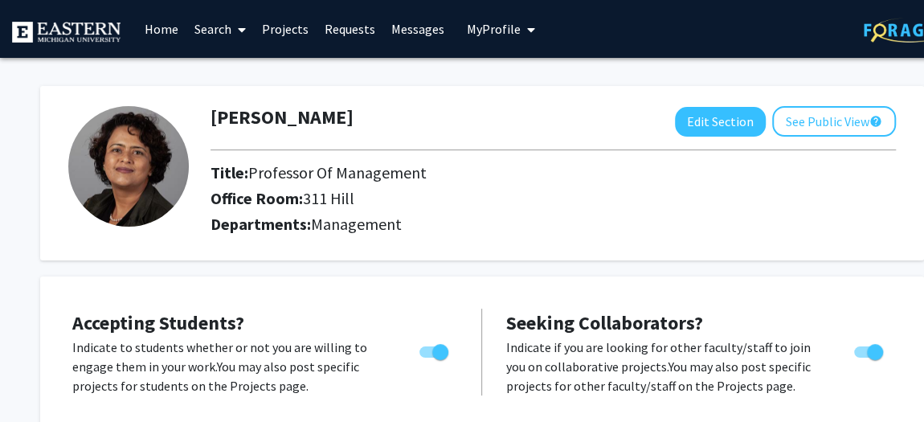
click at [294, 35] on link "Projects" at bounding box center [285, 29] width 63 height 56
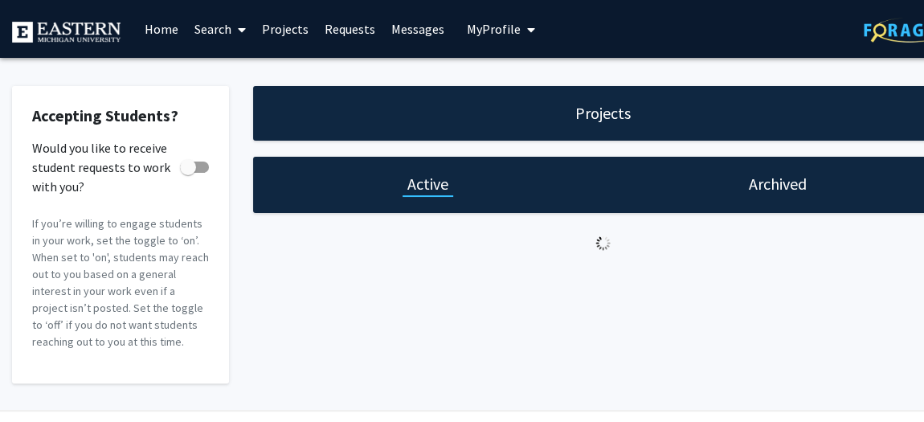
checkbox input "true"
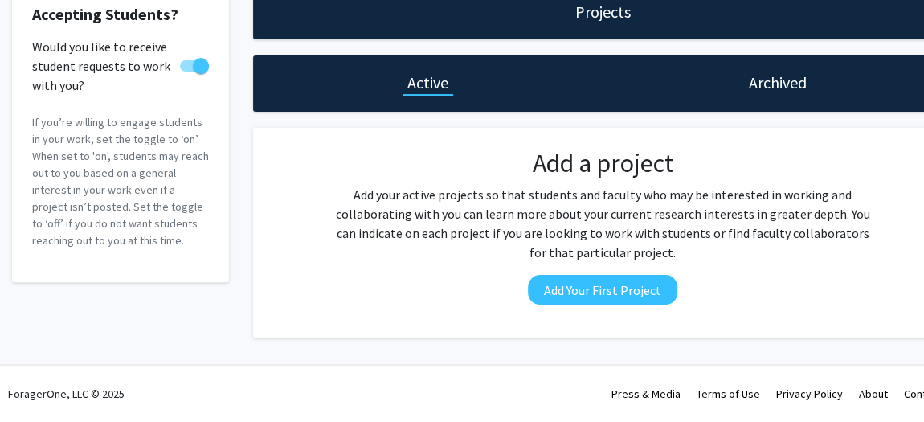
scroll to position [150, 0]
